Goal: Check status

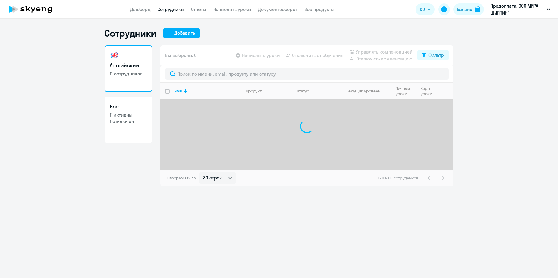
select select "30"
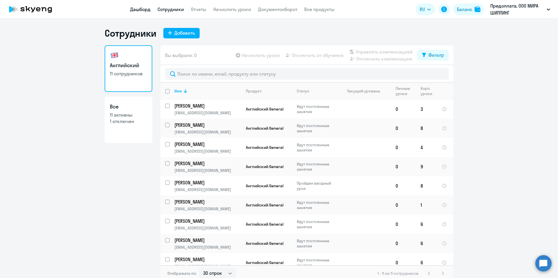
click at [145, 10] on link "Дашборд" at bounding box center [140, 9] width 20 height 6
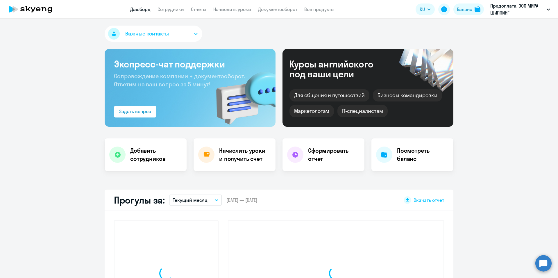
select select "30"
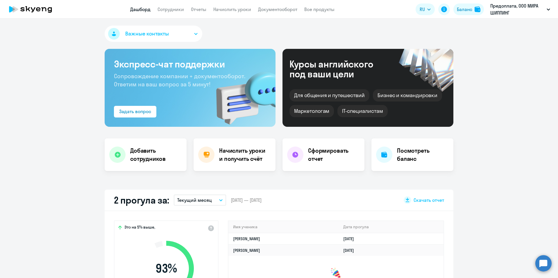
scroll to position [87, 0]
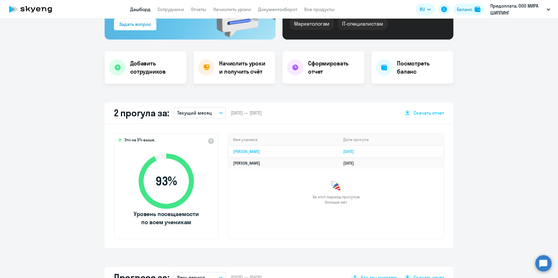
click at [358, 150] on link "[DATE]" at bounding box center [350, 151] width 15 height 5
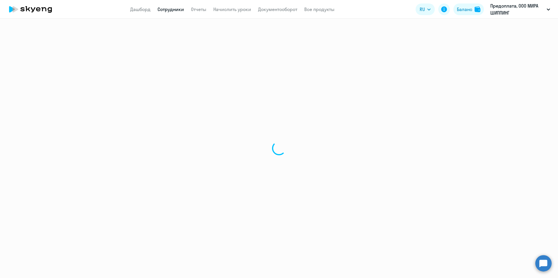
select select "english"
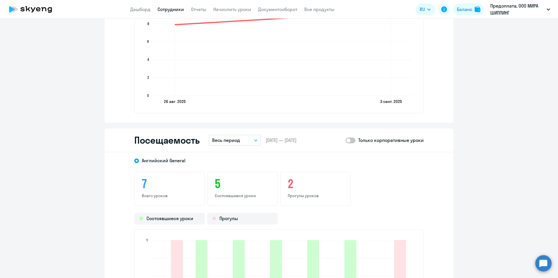
scroll to position [668, 0]
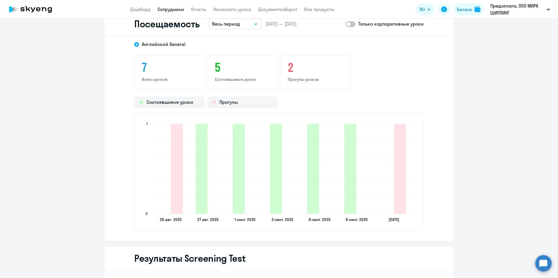
drag, startPoint x: 172, startPoint y: 82, endPoint x: 137, endPoint y: 80, distance: 35.8
click at [137, 80] on div "7 Всего уроков" at bounding box center [169, 72] width 71 height 34
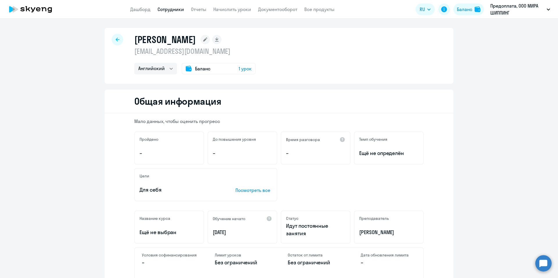
scroll to position [87, 0]
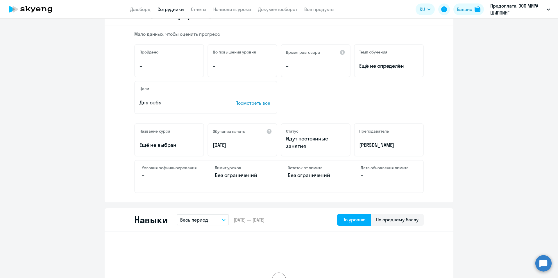
click at [257, 103] on p "Посмотреть все" at bounding box center [253, 102] width 37 height 7
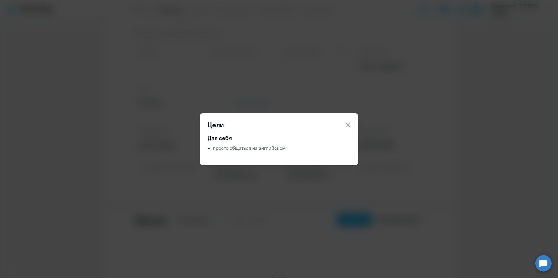
click at [347, 123] on icon at bounding box center [347, 124] width 7 height 7
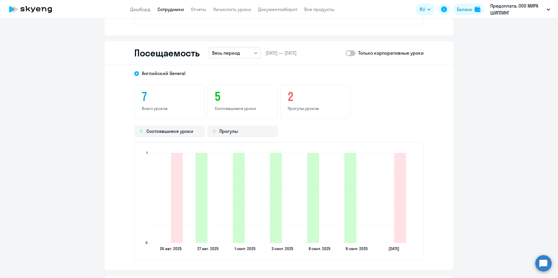
scroll to position [581, 0]
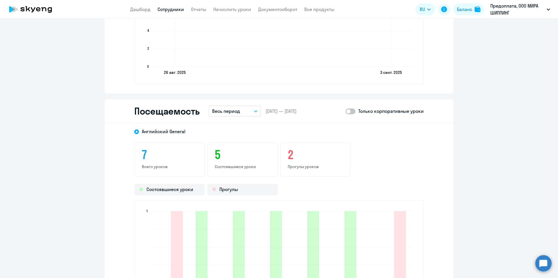
drag, startPoint x: 286, startPoint y: 157, endPoint x: 325, endPoint y: 168, distance: 41.0
click at [325, 168] on div "2 Прогулы уроков" at bounding box center [315, 159] width 71 height 34
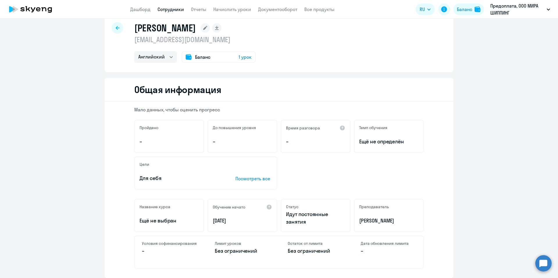
scroll to position [0, 0]
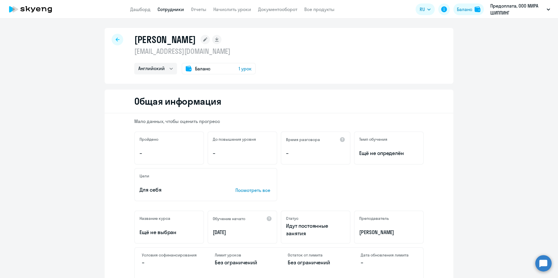
click at [108, 39] on div "[PERSON_NAME] [EMAIL_ADDRESS][DOMAIN_NAME] Английский Баланс 1 урок" at bounding box center [279, 56] width 349 height 56
click at [116, 40] on icon at bounding box center [118, 39] width 4 height 4
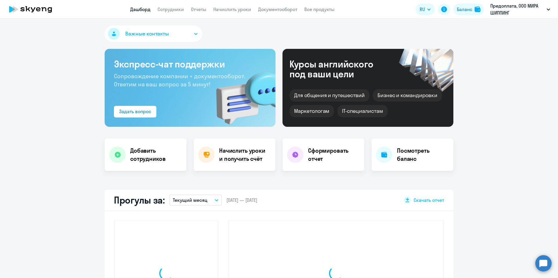
select select "30"
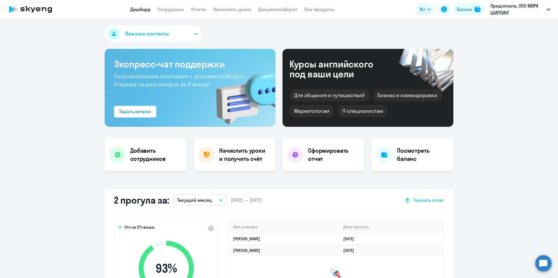
scroll to position [87, 0]
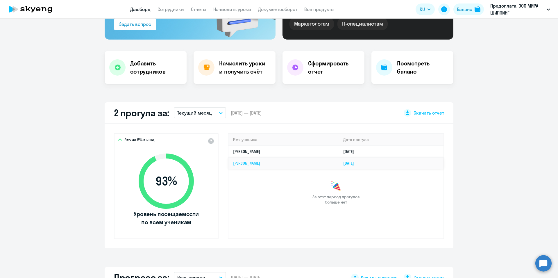
click at [358, 163] on link "[DATE]" at bounding box center [350, 162] width 15 height 5
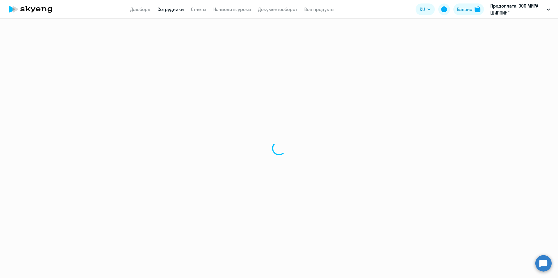
select select "english"
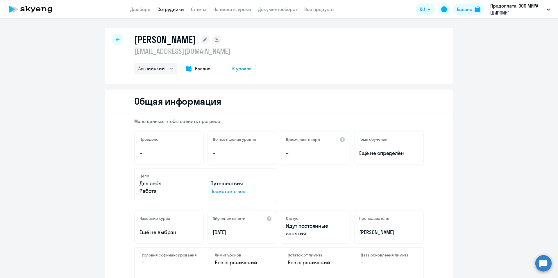
click at [113, 41] on div at bounding box center [118, 40] width 12 height 12
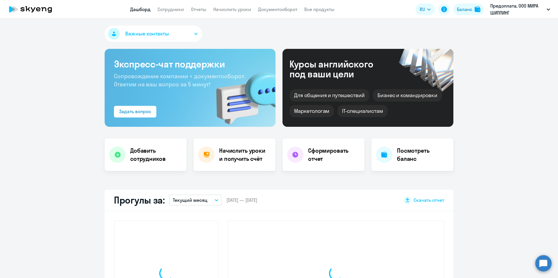
select select "30"
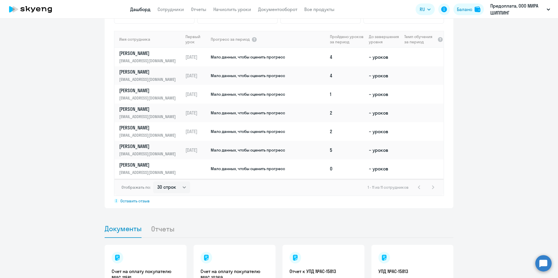
click at [245, 207] on div "Показать отключенных 0 Повысили уровень 0 С высоким темпом обучения 0 Со средни…" at bounding box center [279, 88] width 349 height 239
